Goal: Task Accomplishment & Management: Use online tool/utility

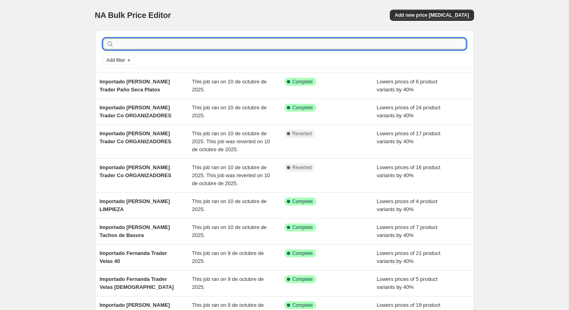
click at [181, 43] on input "text" at bounding box center [291, 43] width 350 height 11
paste input "Importado [PERSON_NAME] Trader [DATE]"
type input "Importado [PERSON_NAME] Trader [DATE]"
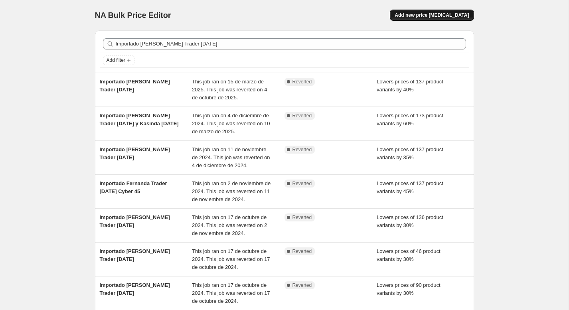
click at [432, 15] on span "Add new price [MEDICAL_DATA]" at bounding box center [432, 15] width 74 height 6
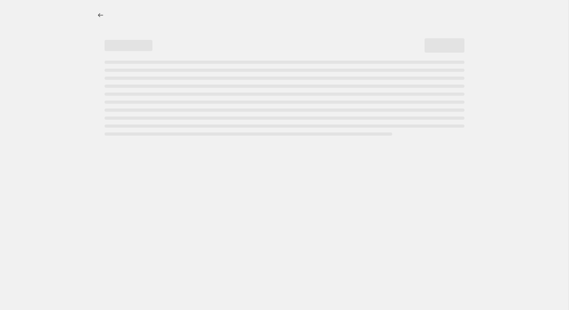
select select "percentage"
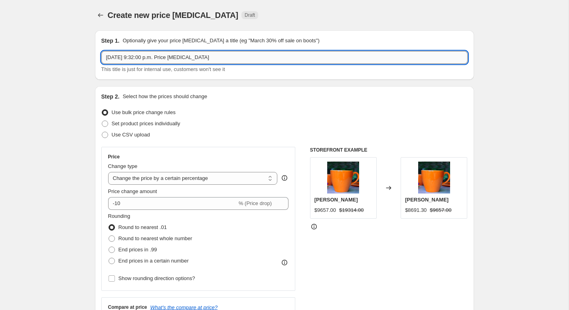
click at [187, 59] on input "[DATE] 9:32:00 p.m. Price [MEDICAL_DATA]" at bounding box center [284, 57] width 366 height 13
paste input "Importado [PERSON_NAME] Trader [DATE]"
type input "Importado [PERSON_NAME] Trader [DATE]"
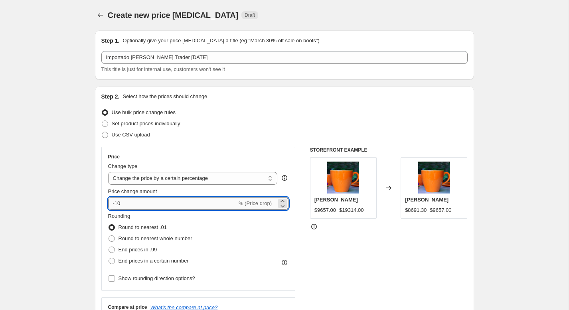
click at [123, 204] on input "-10" at bounding box center [172, 203] width 129 height 13
type input "-1"
type input "-35"
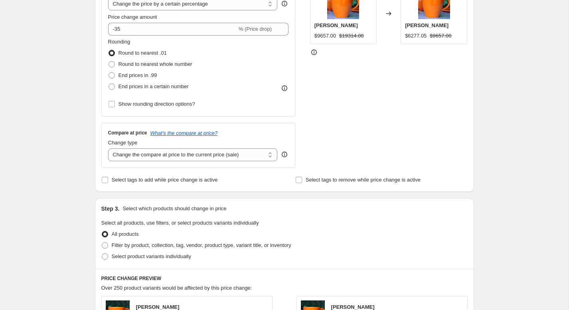
scroll to position [210, 0]
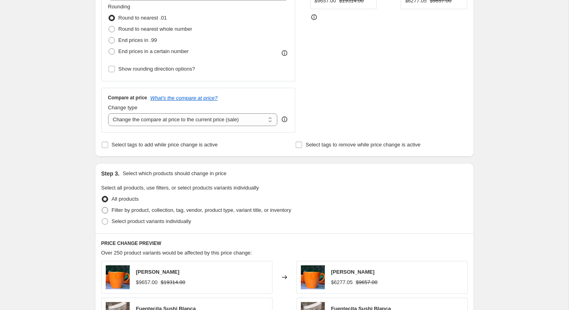
click at [122, 211] on span "Filter by product, collection, tag, vendor, product type, variant title, or inv…" at bounding box center [202, 210] width 180 height 6
click at [102, 208] on input "Filter by product, collection, tag, vendor, product type, variant title, or inv…" at bounding box center [102, 207] width 0 height 0
radio input "true"
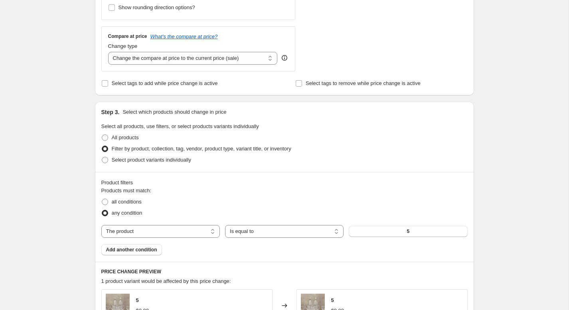
scroll to position [283, 0]
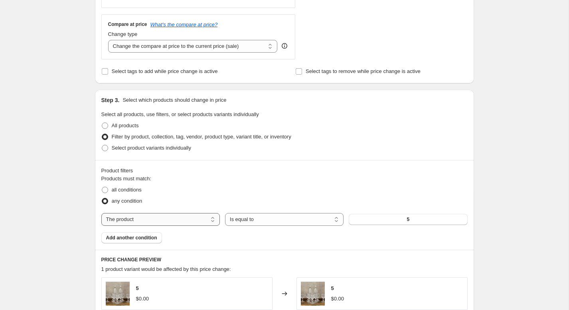
click at [189, 221] on select "The product The product's collection The product's tag The product's vendor The…" at bounding box center [160, 219] width 119 height 13
select select "vendor"
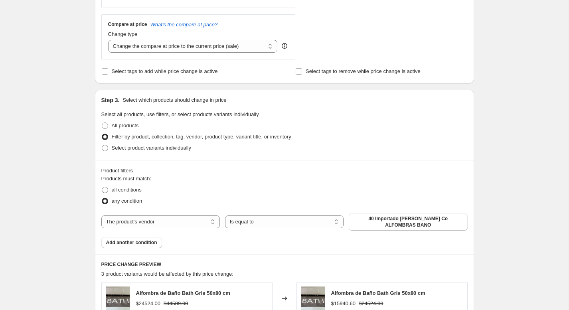
click at [380, 225] on span "40 Importado [PERSON_NAME] Co ALFOMBRAS BANO" at bounding box center [408, 222] width 109 height 13
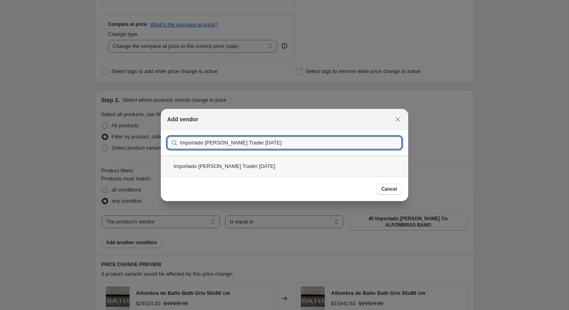
type input "Importado [PERSON_NAME] Trader [DATE]"
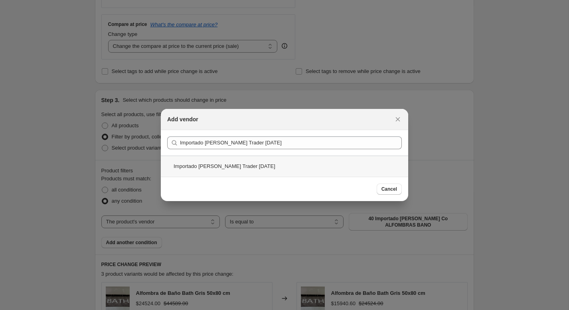
click at [262, 168] on div "Importado [PERSON_NAME] Trader [DATE]" at bounding box center [284, 166] width 247 height 21
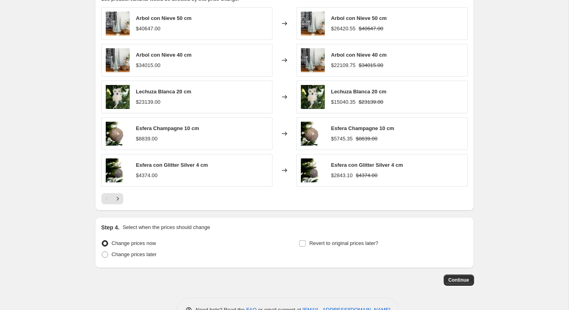
scroll to position [557, 0]
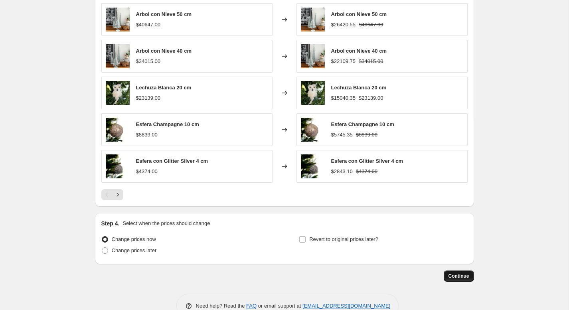
click at [451, 275] on span "Continue" at bounding box center [459, 276] width 21 height 6
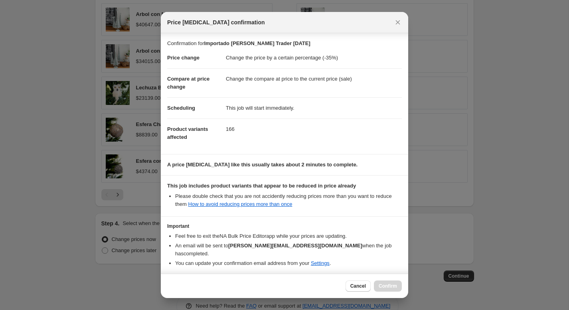
scroll to position [26, 0]
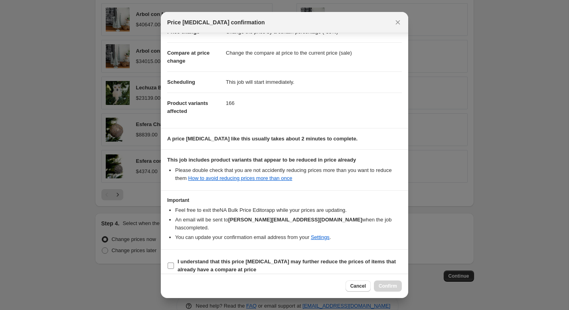
click at [269, 259] on span "I understand that this price [MEDICAL_DATA] may further reduce the prices of it…" at bounding box center [290, 266] width 224 height 16
click at [174, 263] on input "I understand that this price [MEDICAL_DATA] may further reduce the prices of it…" at bounding box center [171, 266] width 6 height 6
checkbox input "true"
click at [381, 285] on span "Confirm" at bounding box center [388, 286] width 18 height 6
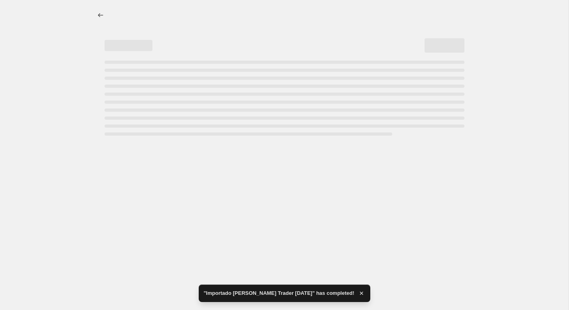
select select "percentage"
select select "vendor"
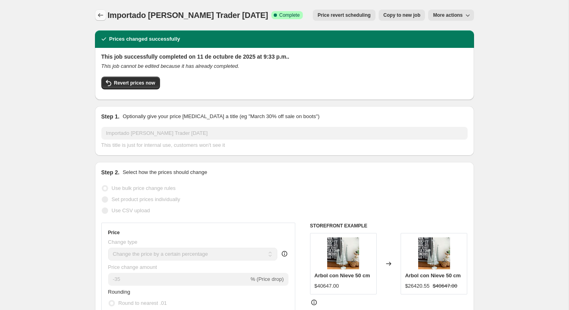
click at [99, 16] on icon "Price change jobs" at bounding box center [101, 15] width 8 height 8
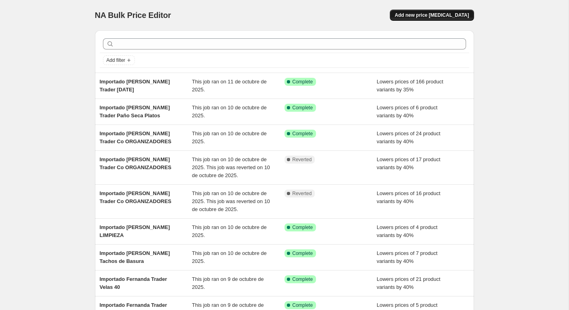
click at [414, 16] on span "Add new price [MEDICAL_DATA]" at bounding box center [432, 15] width 74 height 6
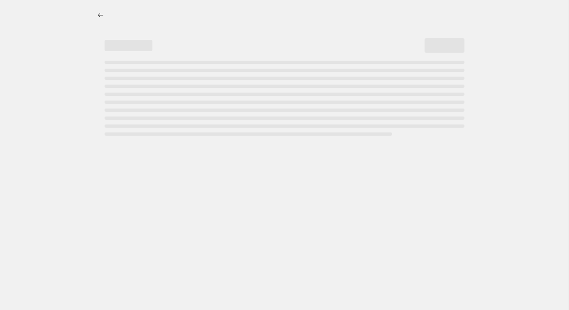
select select "percentage"
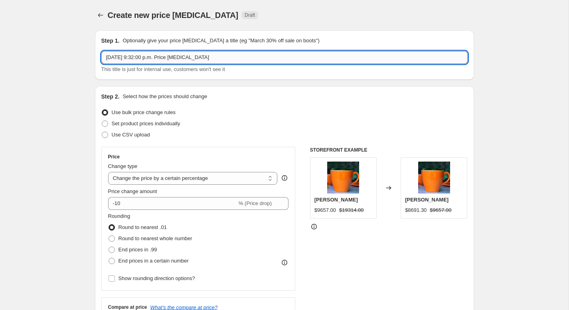
click at [221, 58] on input "[DATE] 9:32:00 p.m. Price [MEDICAL_DATA]" at bounding box center [284, 57] width 366 height 13
paste input "Importado Kasinda [DATE]"
type input "Importado Kasinda [DATE]"
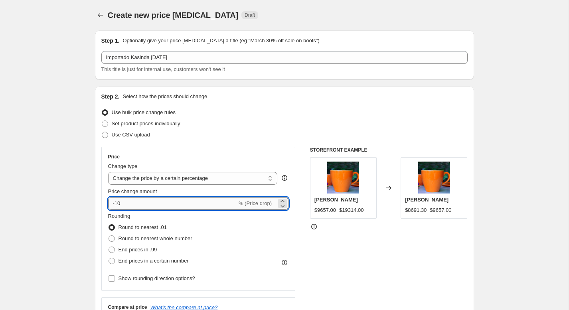
click at [143, 200] on input "-10" at bounding box center [172, 203] width 129 height 13
type input "-1"
type input "-35"
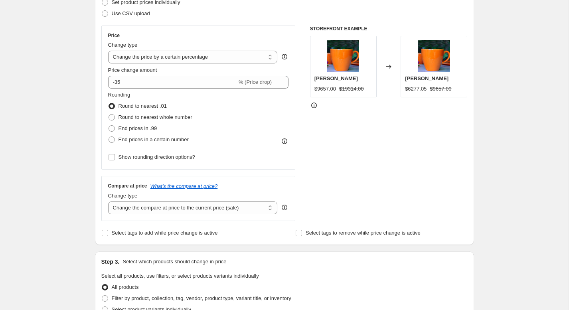
scroll to position [232, 0]
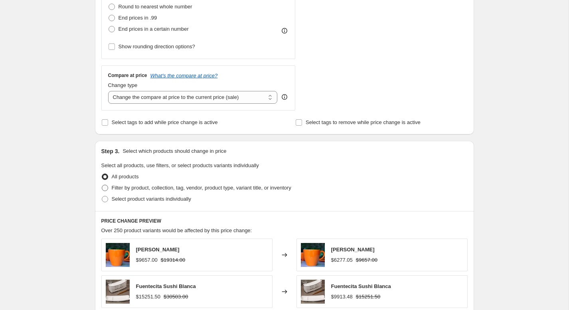
click at [138, 188] on span "Filter by product, collection, tag, vendor, product type, variant title, or inv…" at bounding box center [202, 188] width 180 height 6
click at [102, 185] on input "Filter by product, collection, tag, vendor, product type, variant title, or inv…" at bounding box center [102, 185] width 0 height 0
radio input "true"
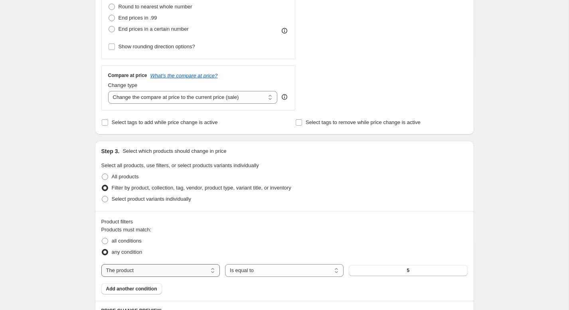
click at [173, 271] on select "The product The product's collection The product's tag The product's vendor The…" at bounding box center [160, 270] width 119 height 13
select select "vendor"
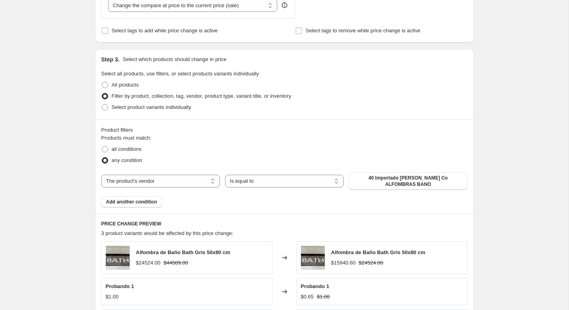
scroll to position [328, 0]
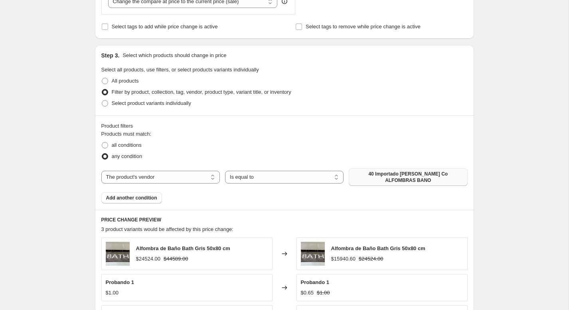
click at [372, 180] on span "40 Importado [PERSON_NAME] Co ALFOMBRAS BANO" at bounding box center [408, 177] width 109 height 13
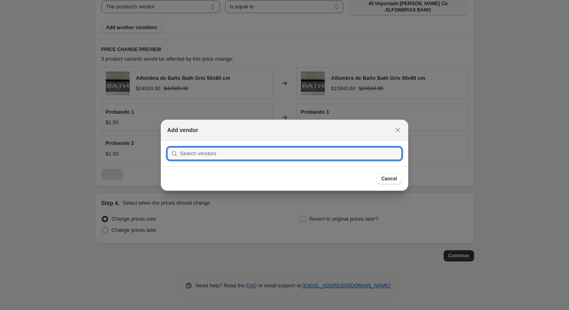
scroll to position [0, 0]
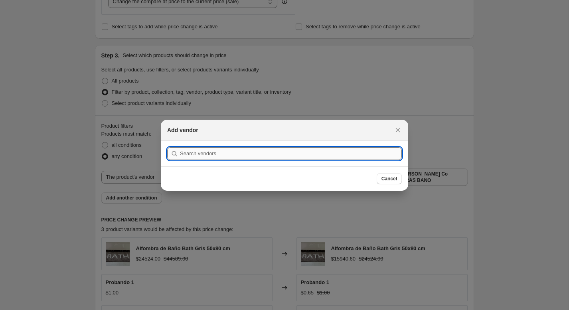
click at [265, 153] on input ":r6v:" at bounding box center [291, 153] width 222 height 13
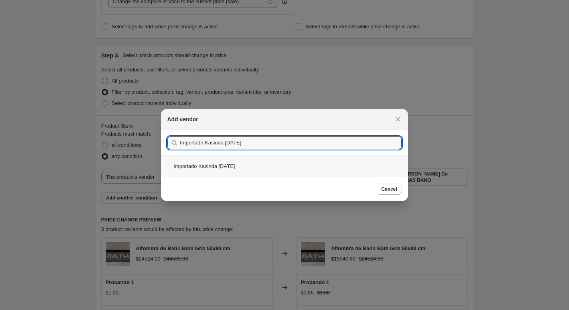
type input "Importado Kasinda [DATE]"
click at [249, 166] on div "Importado Kasinda [DATE]" at bounding box center [284, 166] width 247 height 21
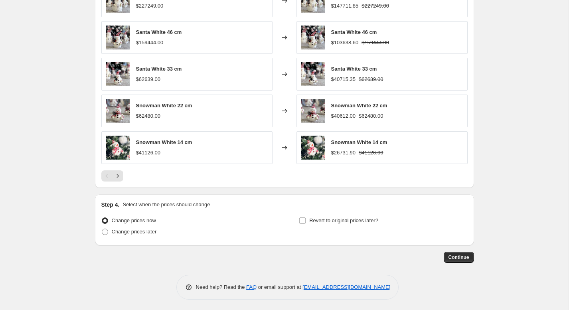
scroll to position [577, 0]
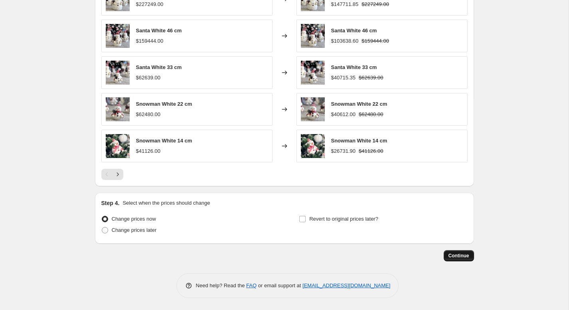
click at [455, 257] on span "Continue" at bounding box center [459, 256] width 21 height 6
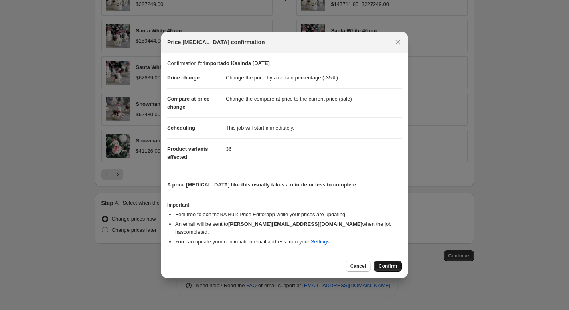
click at [382, 263] on span "Confirm" at bounding box center [388, 266] width 18 height 6
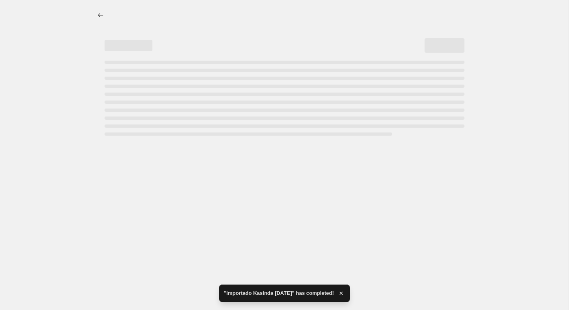
select select "percentage"
select select "vendor"
